Goal: Task Accomplishment & Management: Manage account settings

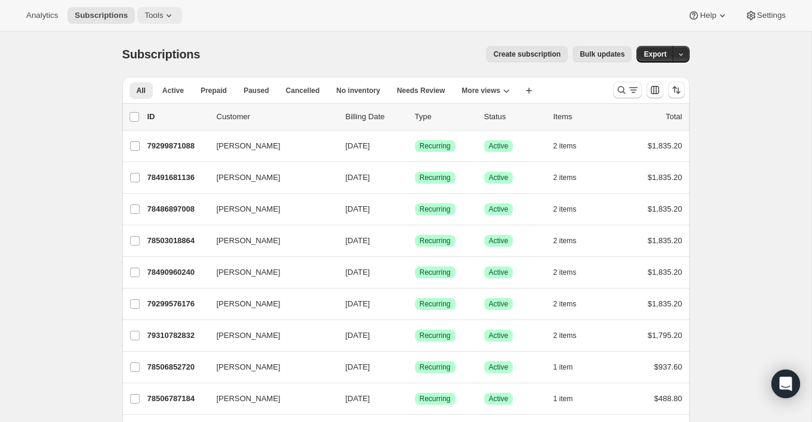
click at [158, 23] on button "Tools" at bounding box center [159, 15] width 45 height 17
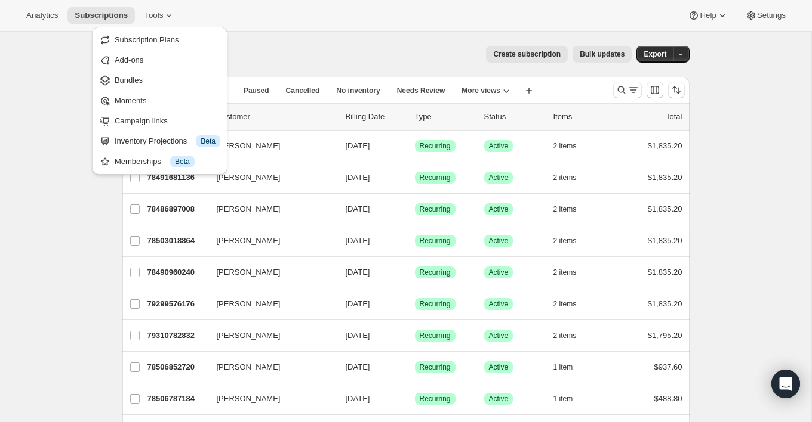
click at [288, 69] on div "Subscriptions. This page is ready Subscriptions Create subscription Bulk update…" at bounding box center [405, 54] width 567 height 45
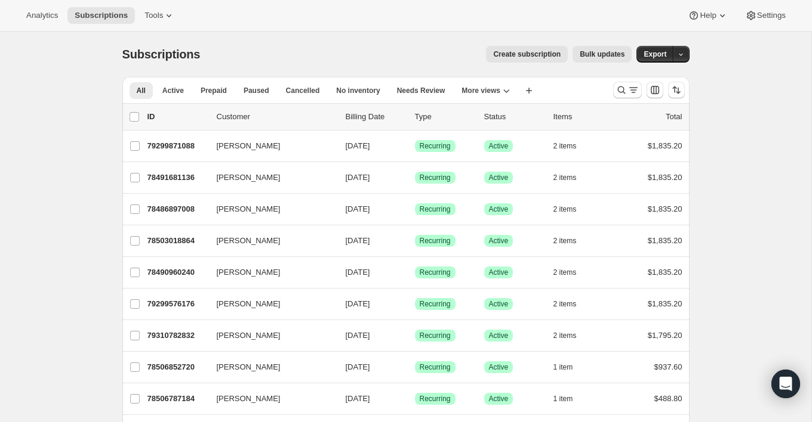
click at [352, 113] on p "Billing Date" at bounding box center [375, 117] width 60 height 12
click at [370, 121] on p "Billing Date" at bounding box center [375, 117] width 60 height 12
click at [670, 92] on icon "Sort the results" at bounding box center [676, 90] width 12 height 12
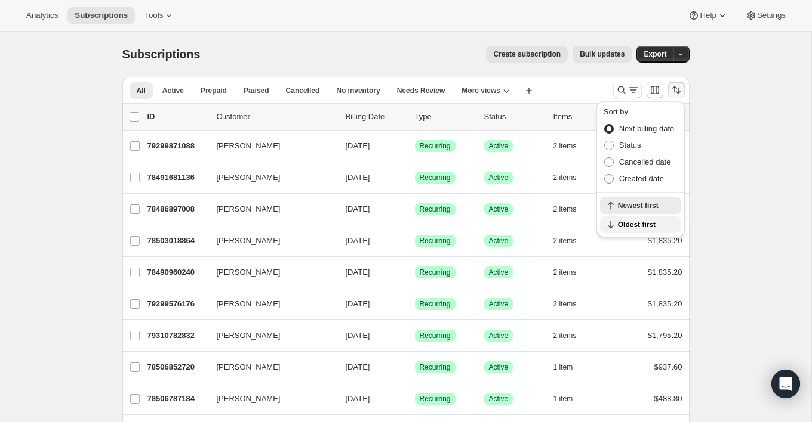
click at [618, 223] on span "Oldest first" at bounding box center [646, 225] width 56 height 10
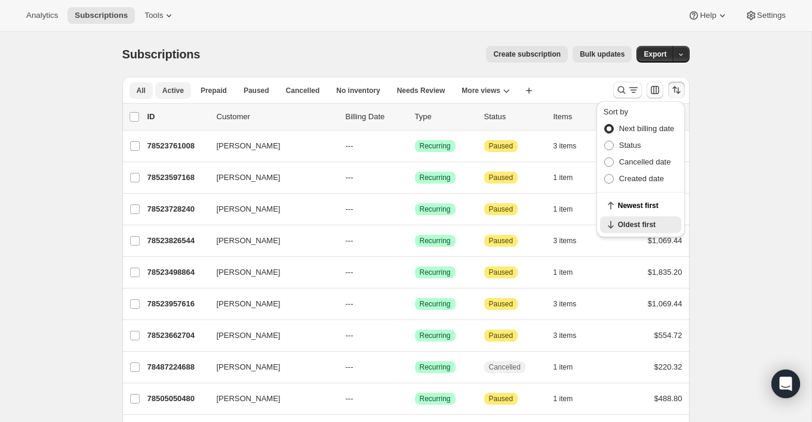
click at [179, 91] on span "Active" at bounding box center [172, 91] width 21 height 10
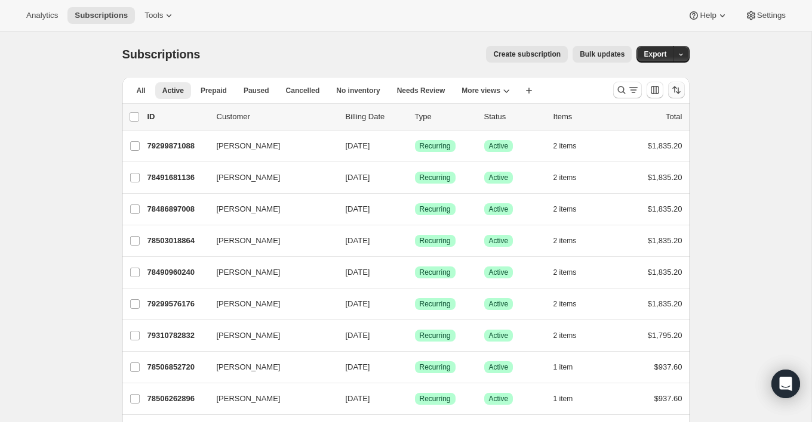
click at [674, 92] on icon "Sort the results" at bounding box center [674, 90] width 5 height 7
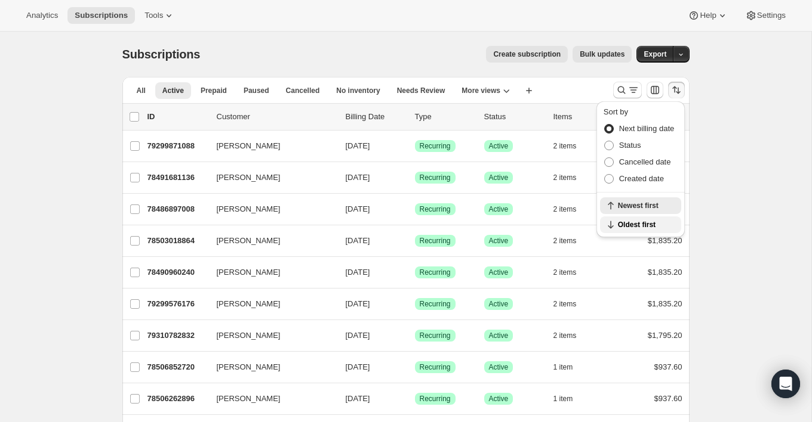
click at [630, 220] on span "Oldest first" at bounding box center [646, 225] width 56 height 10
click at [377, 20] on div "Analytics Subscriptions Tools Help Settings" at bounding box center [406, 16] width 812 height 32
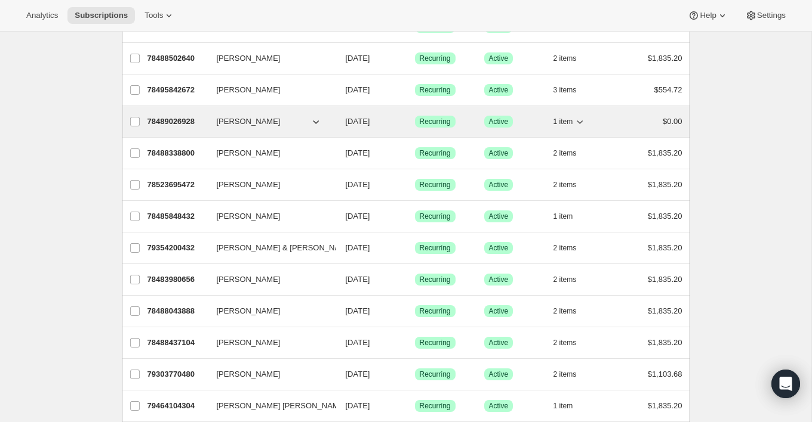
scroll to position [1102, 0]
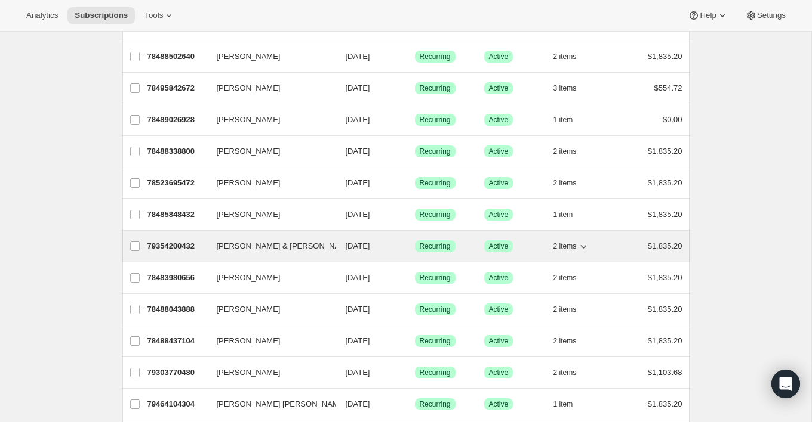
click at [286, 238] on div "79354200432 [PERSON_NAME] & [PERSON_NAME] [DATE] Success Recurring Success Acti…" at bounding box center [414, 246] width 535 height 17
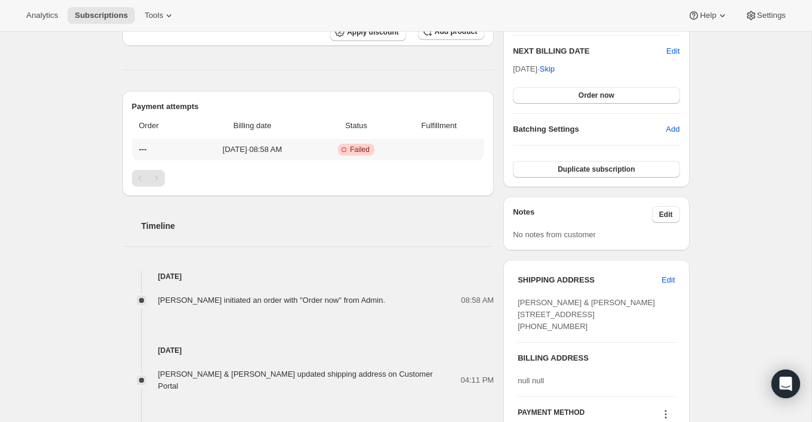
scroll to position [235, 0]
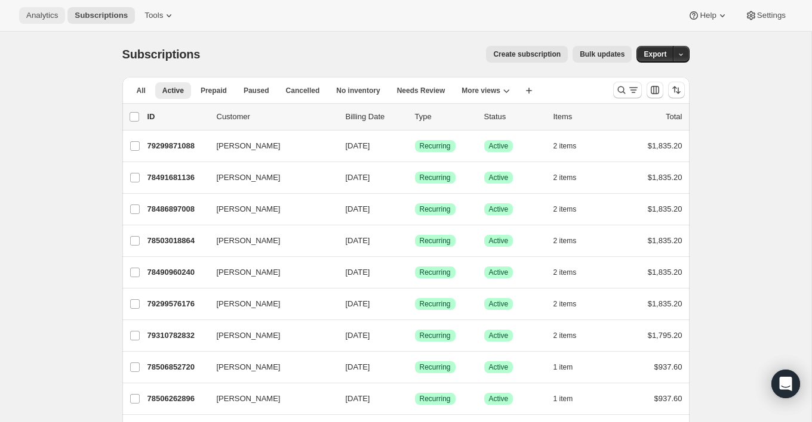
click at [42, 11] on span "Analytics" at bounding box center [42, 16] width 32 height 10
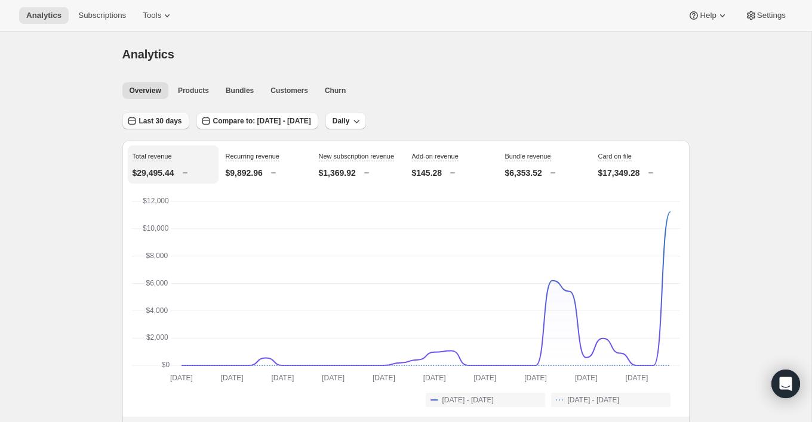
click at [152, 128] on button "Last 30 days" at bounding box center [155, 121] width 67 height 17
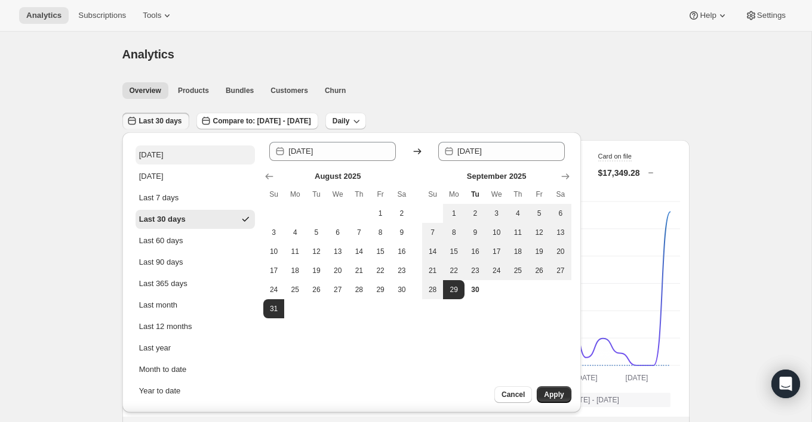
click at [153, 153] on div "[DATE]" at bounding box center [151, 155] width 24 height 12
type input "[DATE]"
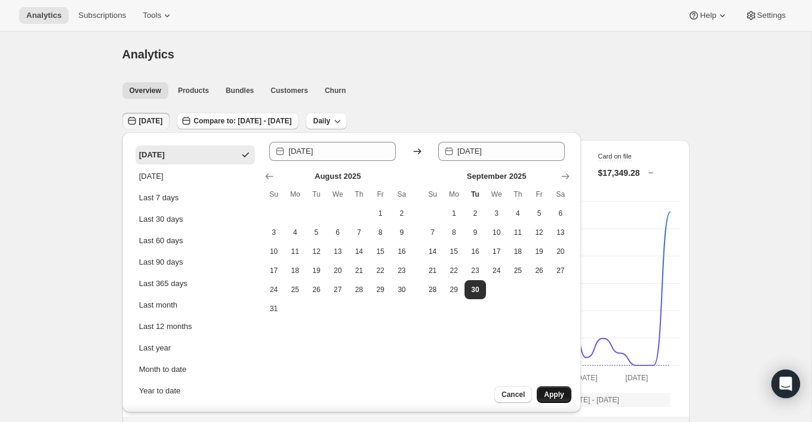
click at [551, 396] on span "Apply" at bounding box center [554, 395] width 20 height 10
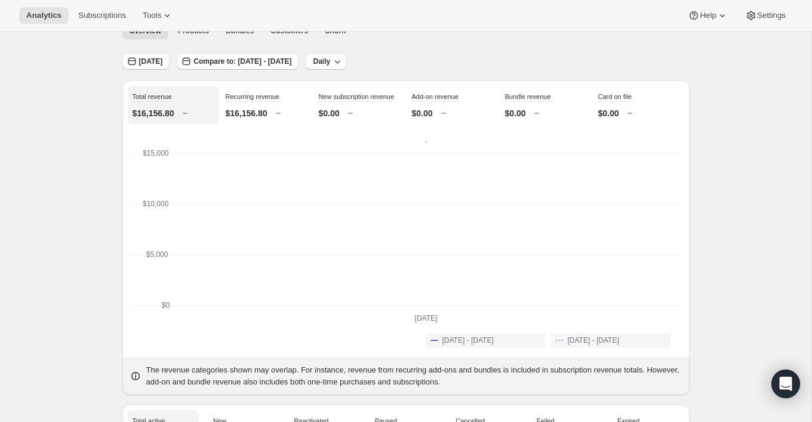
scroll to position [58, 0]
click at [337, 32] on span "Churn" at bounding box center [335, 33] width 21 height 10
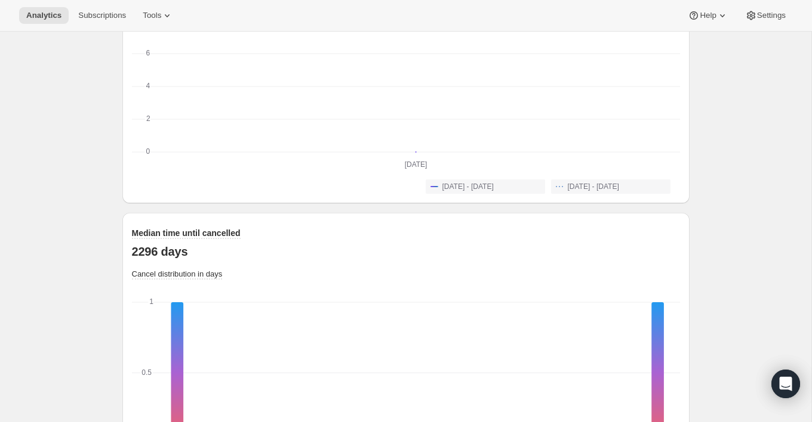
scroll to position [933, 0]
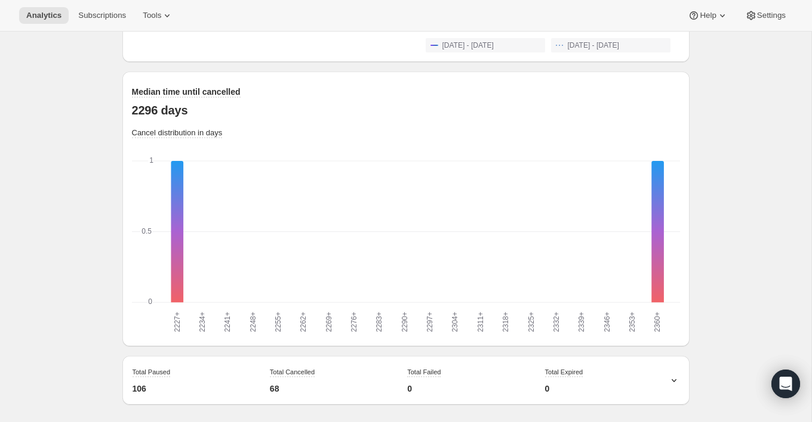
click at [468, 373] on div "Total Failed 0" at bounding box center [466, 381] width 128 height 38
click at [670, 378] on icon at bounding box center [674, 381] width 12 height 12
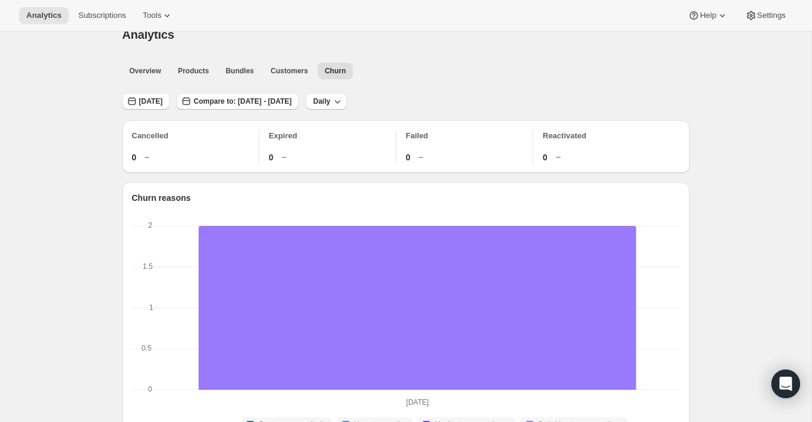
scroll to position [0, 0]
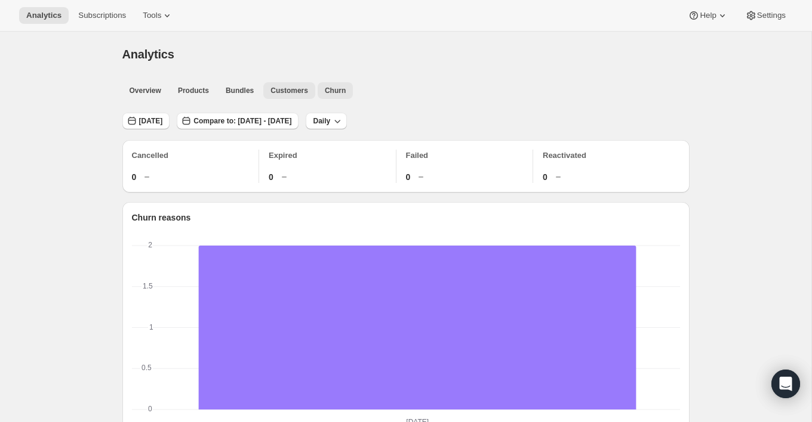
click at [290, 89] on span "Customers" at bounding box center [289, 91] width 38 height 10
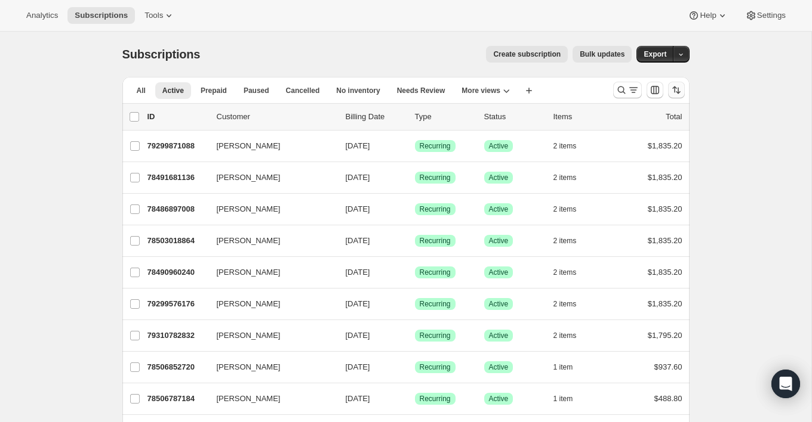
click at [674, 90] on icon "Sort the results" at bounding box center [676, 90] width 12 height 12
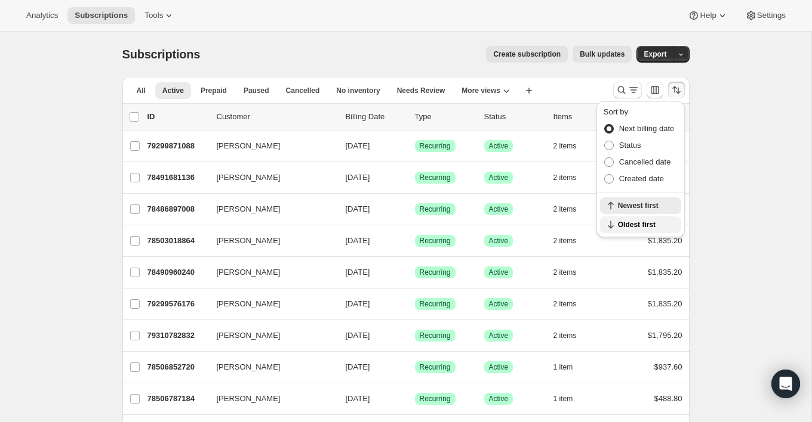
click at [627, 221] on span "Oldest first" at bounding box center [646, 225] width 56 height 10
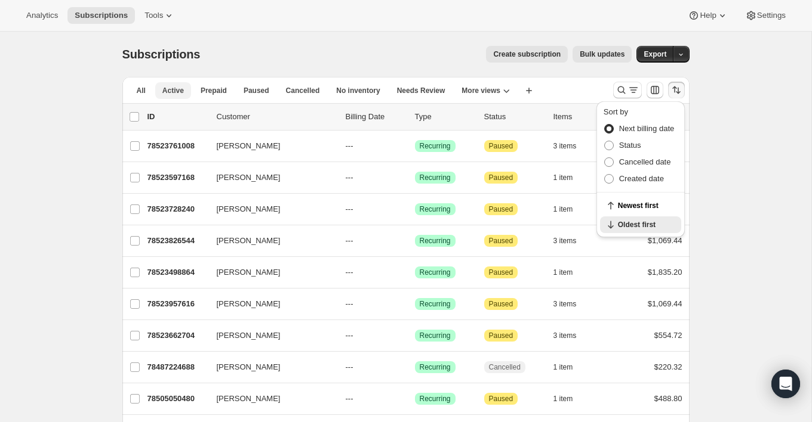
click at [174, 90] on span "Active" at bounding box center [172, 91] width 21 height 10
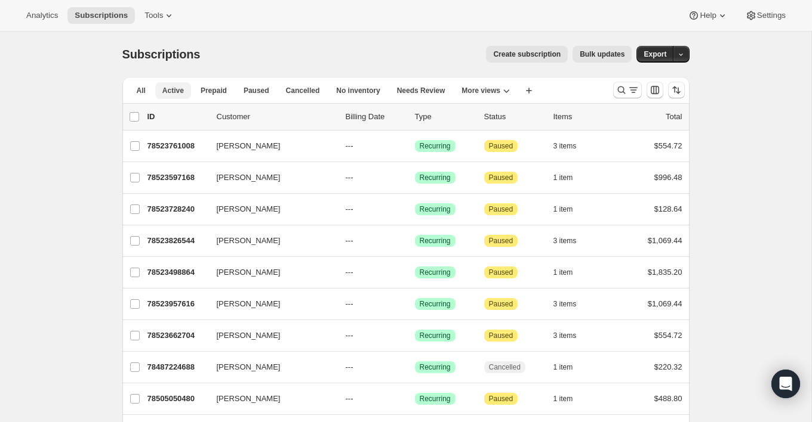
click at [174, 90] on span "Active" at bounding box center [172, 91] width 21 height 10
click at [671, 91] on icon "Sort the results" at bounding box center [676, 90] width 12 height 12
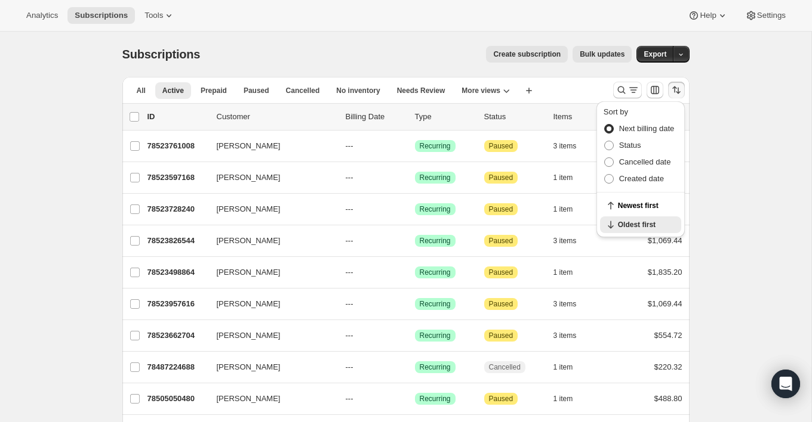
click at [391, 52] on div "Create subscription Bulk updates" at bounding box center [422, 54] width 417 height 17
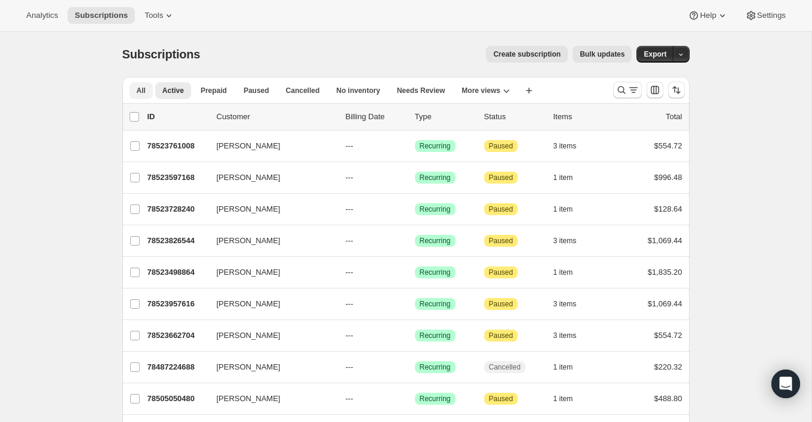
click at [134, 90] on button "All" at bounding box center [140, 90] width 23 height 17
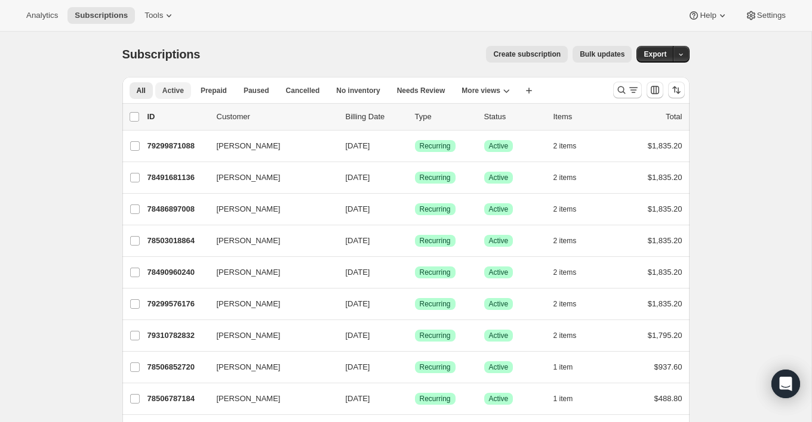
click at [179, 91] on span "Active" at bounding box center [172, 91] width 21 height 10
click at [677, 91] on icon "Sort the results" at bounding box center [676, 90] width 12 height 12
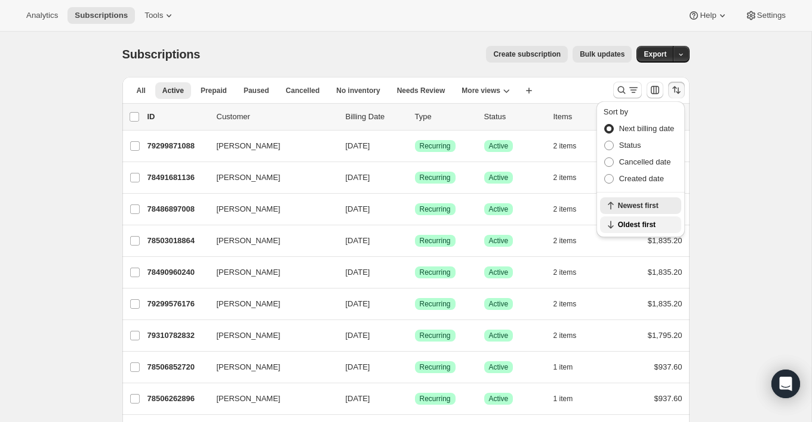
click at [640, 220] on span "Oldest first" at bounding box center [646, 225] width 56 height 10
click at [433, 50] on div "Create subscription Bulk updates" at bounding box center [422, 54] width 417 height 17
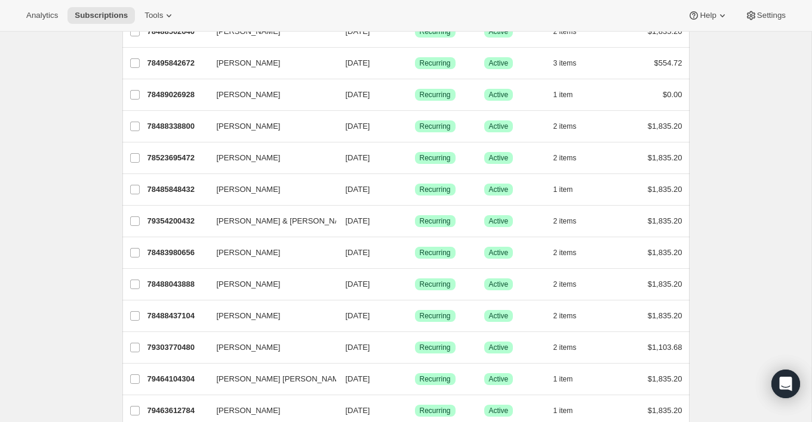
scroll to position [1118, 0]
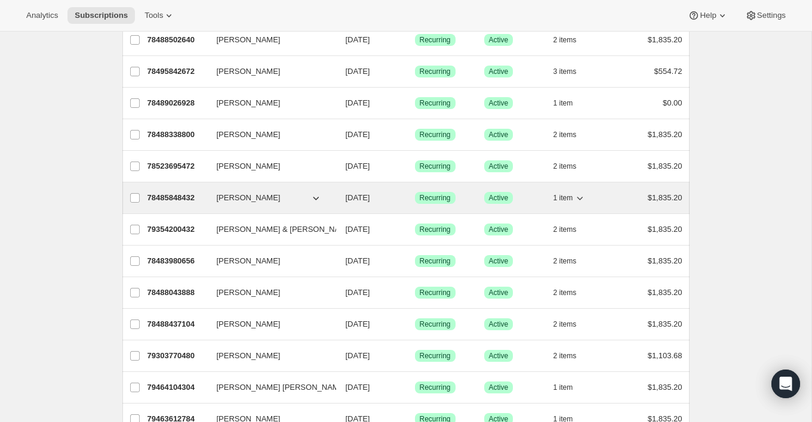
click at [287, 189] on button "[PERSON_NAME]" at bounding box center [268, 198] width 119 height 19
click at [249, 192] on span "[PERSON_NAME]" at bounding box center [249, 198] width 64 height 12
click at [198, 192] on p "78485848432" at bounding box center [177, 198] width 60 height 12
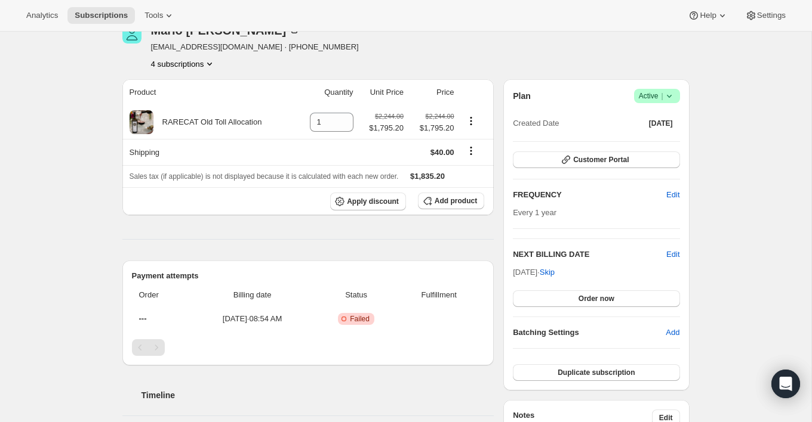
scroll to position [86, 0]
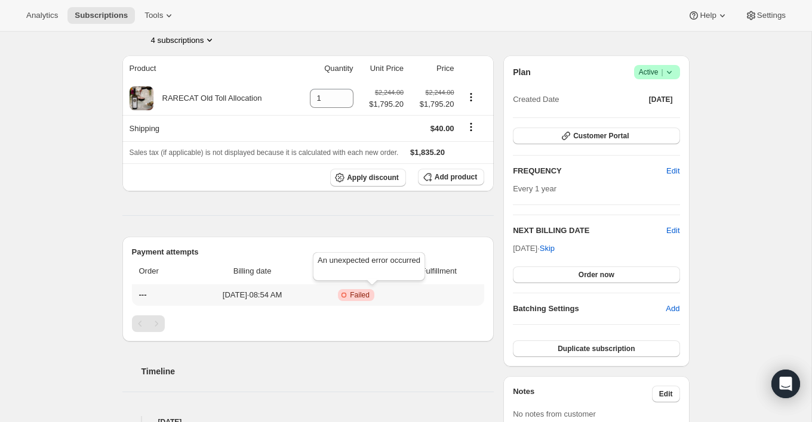
click at [366, 294] on span "Failed" at bounding box center [360, 296] width 20 height 10
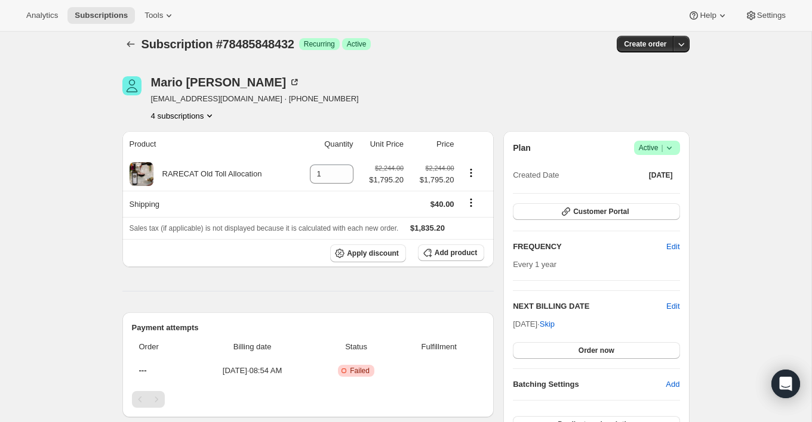
scroll to position [2, 0]
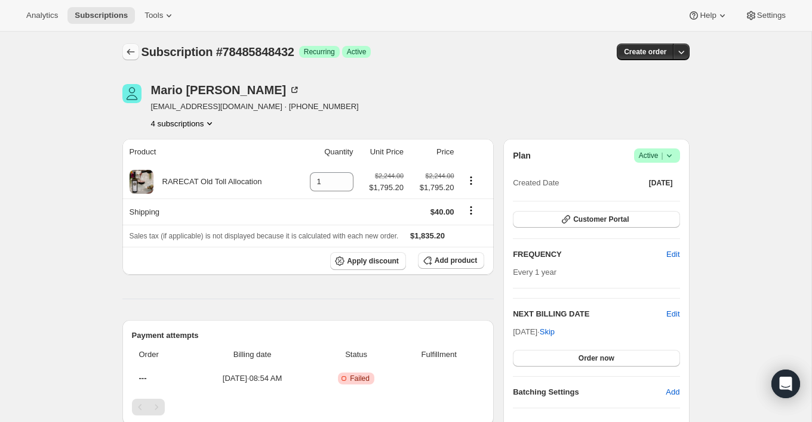
click at [132, 55] on icon "Subscriptions" at bounding box center [131, 52] width 12 height 12
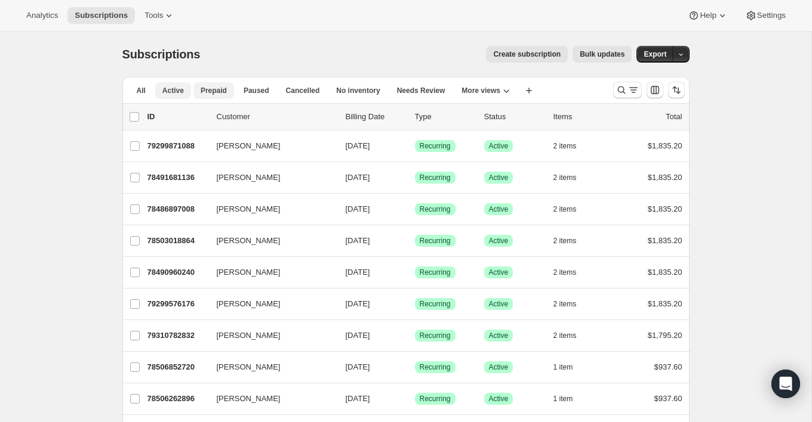
click at [218, 90] on span "Prepaid" at bounding box center [213, 91] width 26 height 10
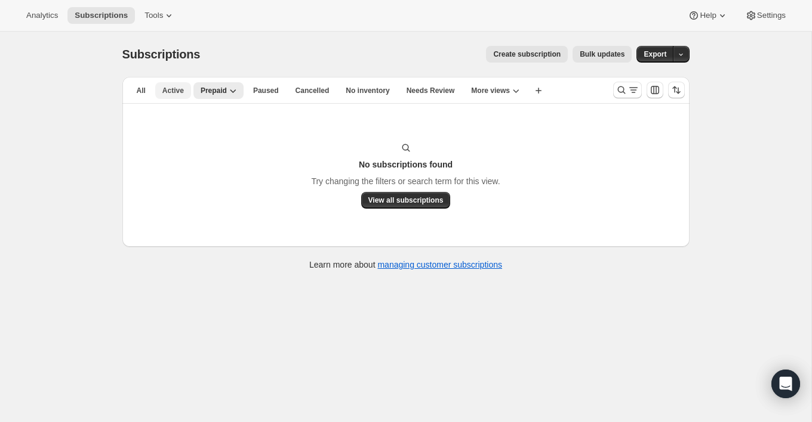
click at [177, 88] on span "Active" at bounding box center [172, 91] width 21 height 10
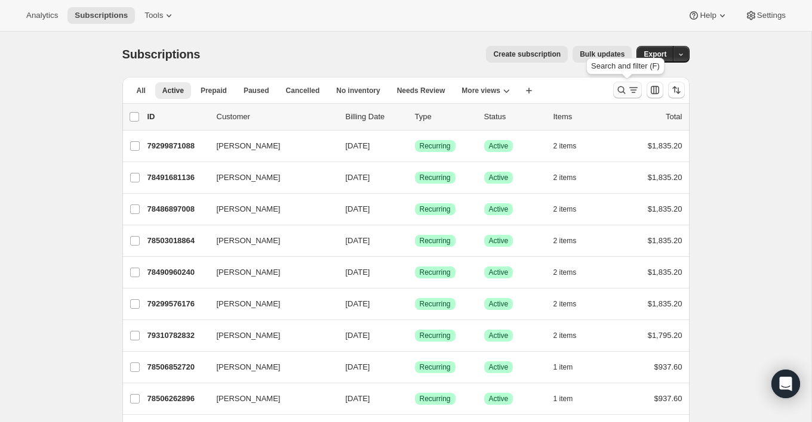
click at [619, 89] on icon "Search and filter results" at bounding box center [621, 90] width 12 height 12
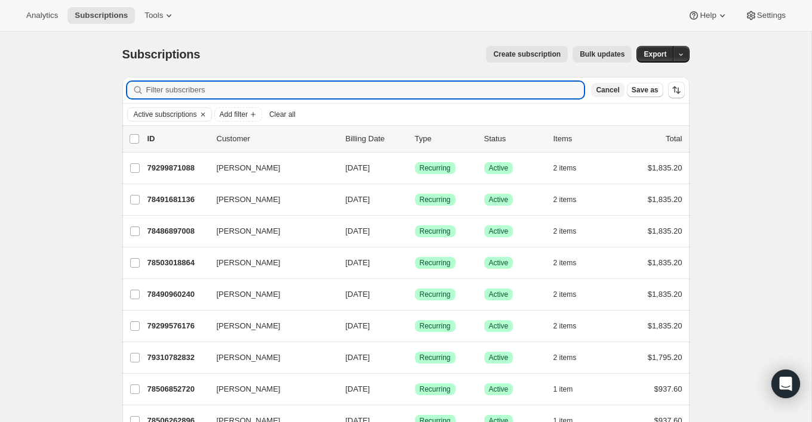
click at [617, 89] on span "Cancel" at bounding box center [607, 90] width 23 height 10
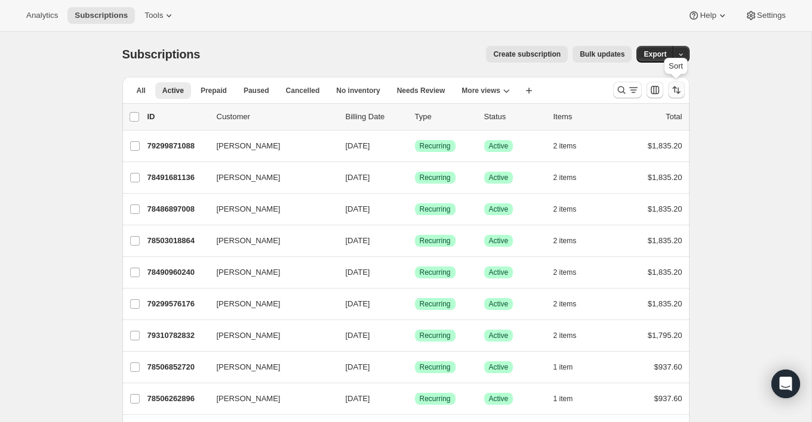
click at [673, 89] on icon "Sort the results" at bounding box center [676, 90] width 12 height 12
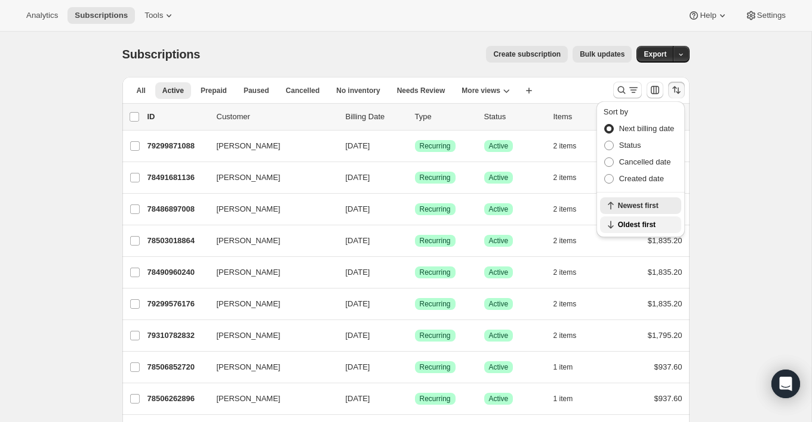
click at [633, 221] on span "Oldest first" at bounding box center [646, 225] width 56 height 10
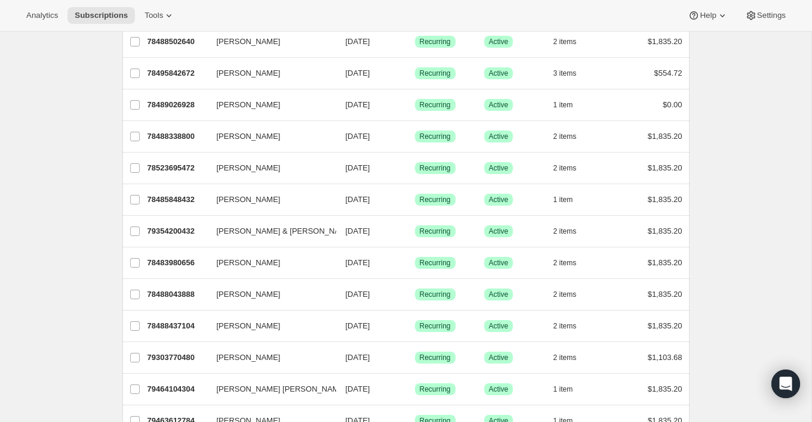
scroll to position [1115, 0]
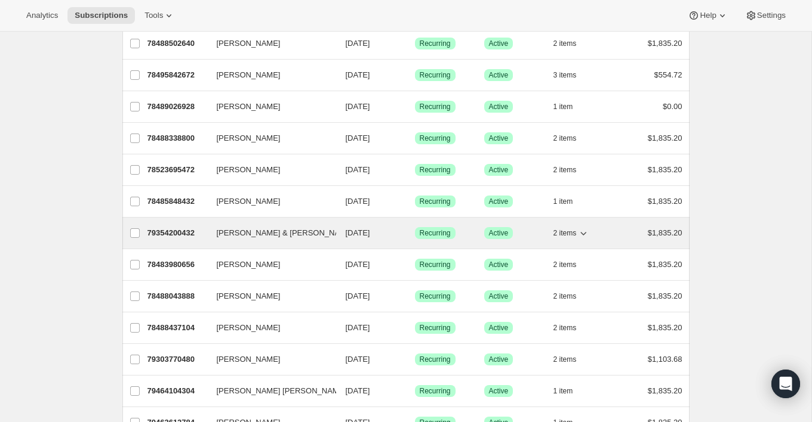
click at [208, 225] on div "79354200432 [PERSON_NAME] & [PERSON_NAME] [DATE] Success Recurring Success Acti…" at bounding box center [414, 233] width 535 height 17
